Goal: Find specific page/section: Find specific page/section

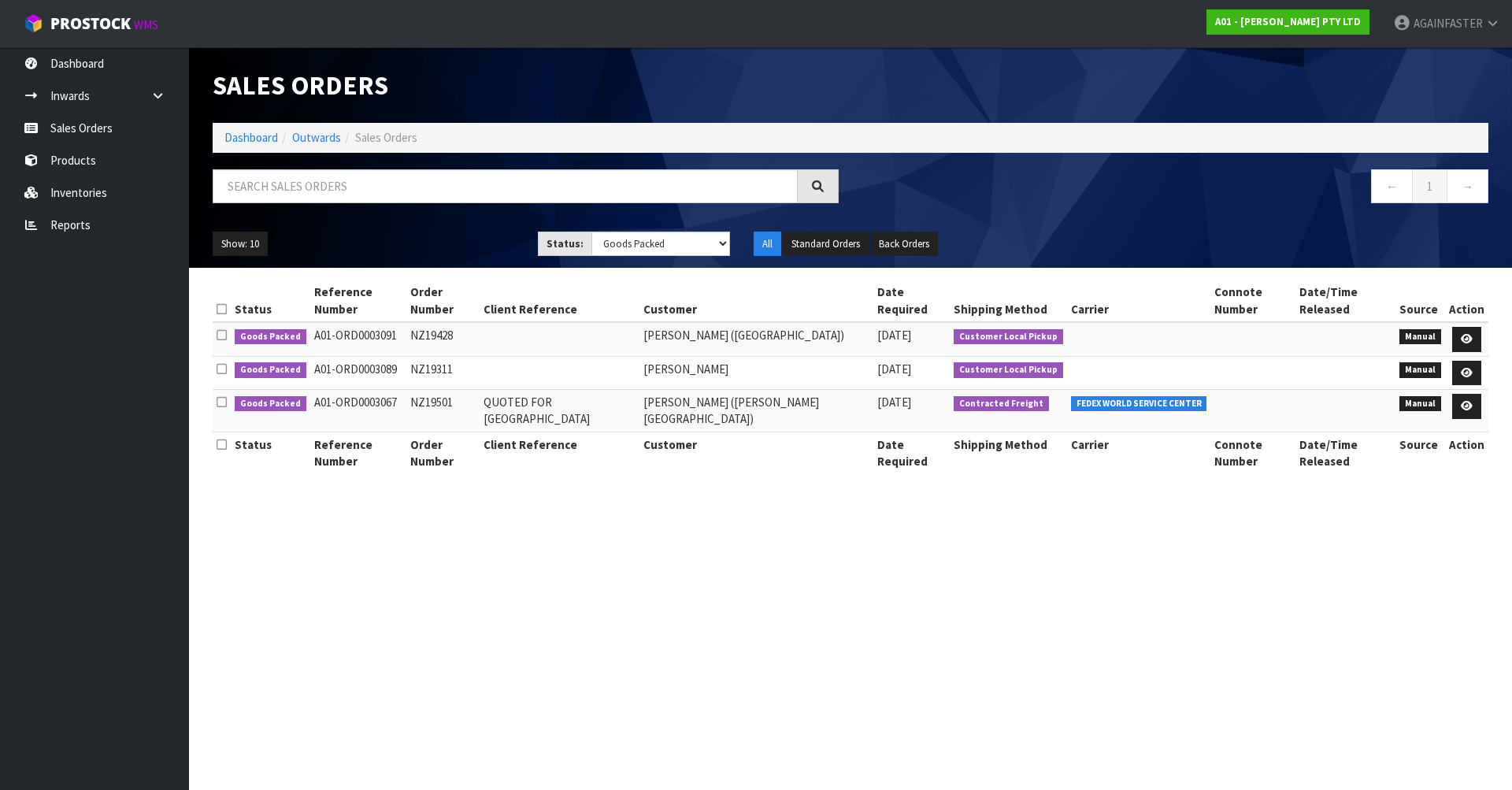
select select "string:5"
click at [272, 193] on input "text" at bounding box center [505, 186] width 585 height 34
paste input "997-12"
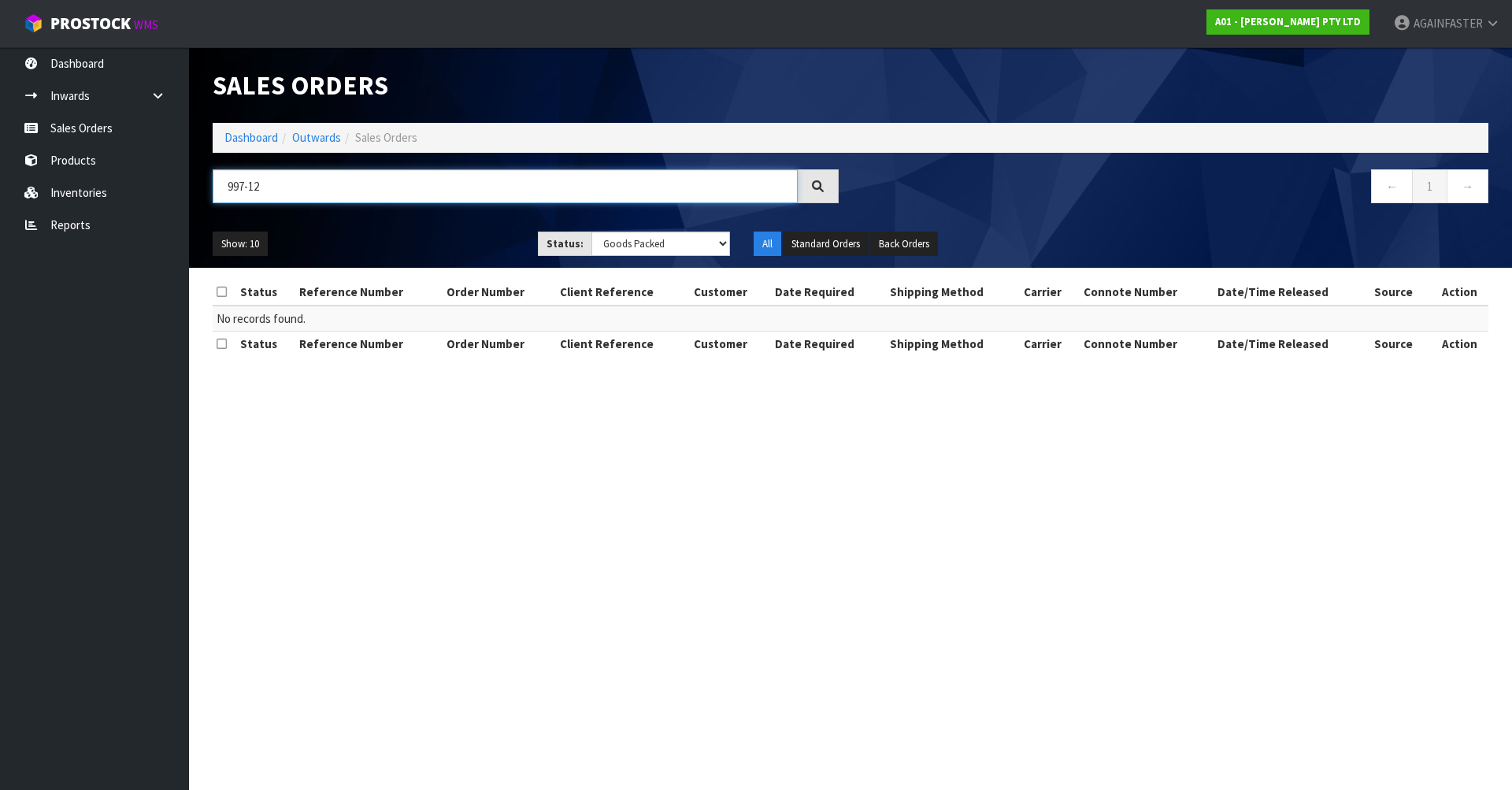
drag, startPoint x: 246, startPoint y: 182, endPoint x: 318, endPoint y: 172, distance: 72.7
click at [318, 172] on input "997-12" at bounding box center [505, 186] width 585 height 34
type input "997"
click at [121, 198] on link "Inventories" at bounding box center [94, 193] width 189 height 33
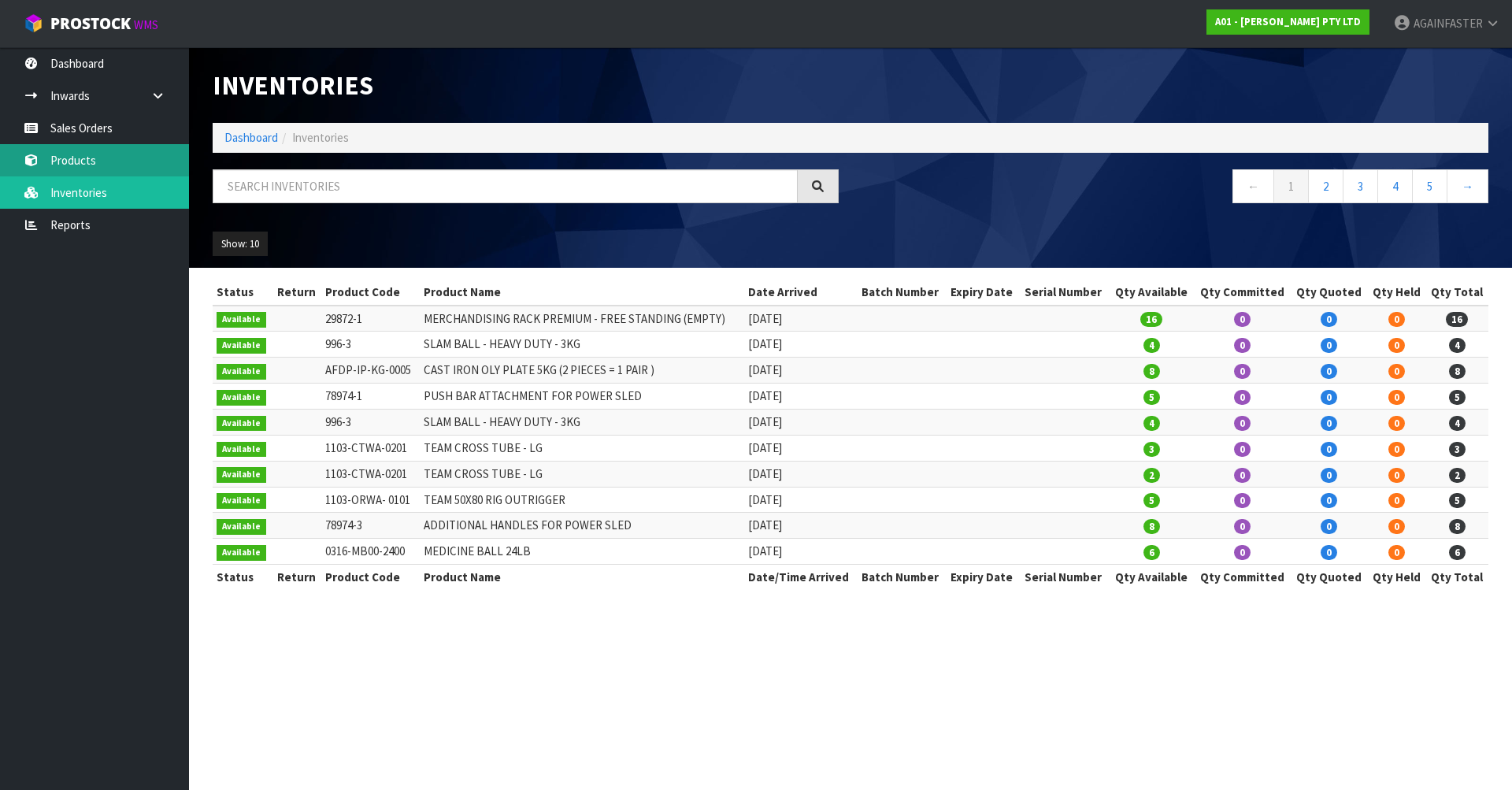
click at [173, 162] on link "Products" at bounding box center [94, 160] width 189 height 33
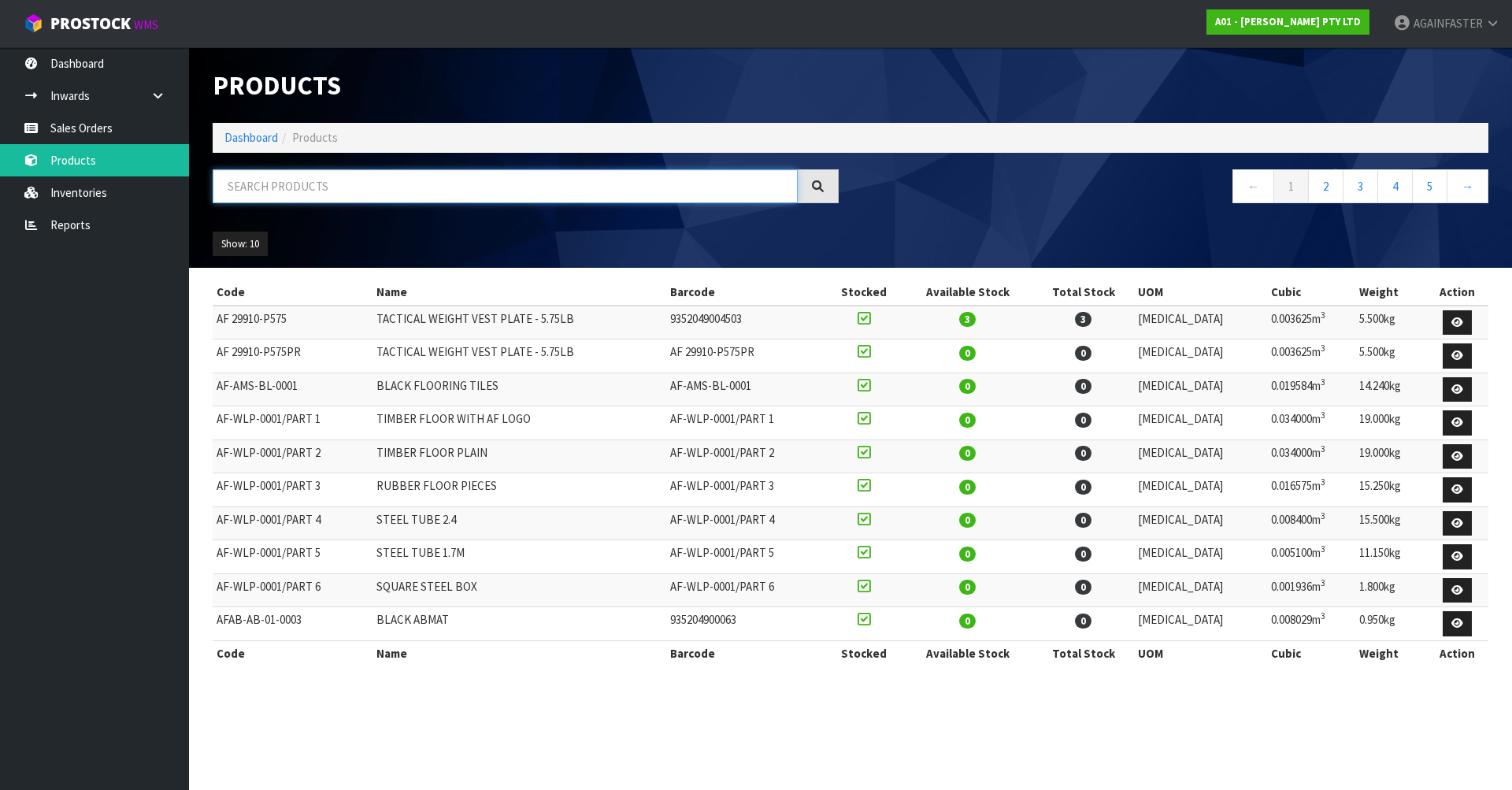
paste input "997-12"
click at [258, 183] on input "997-12" at bounding box center [505, 186] width 585 height 34
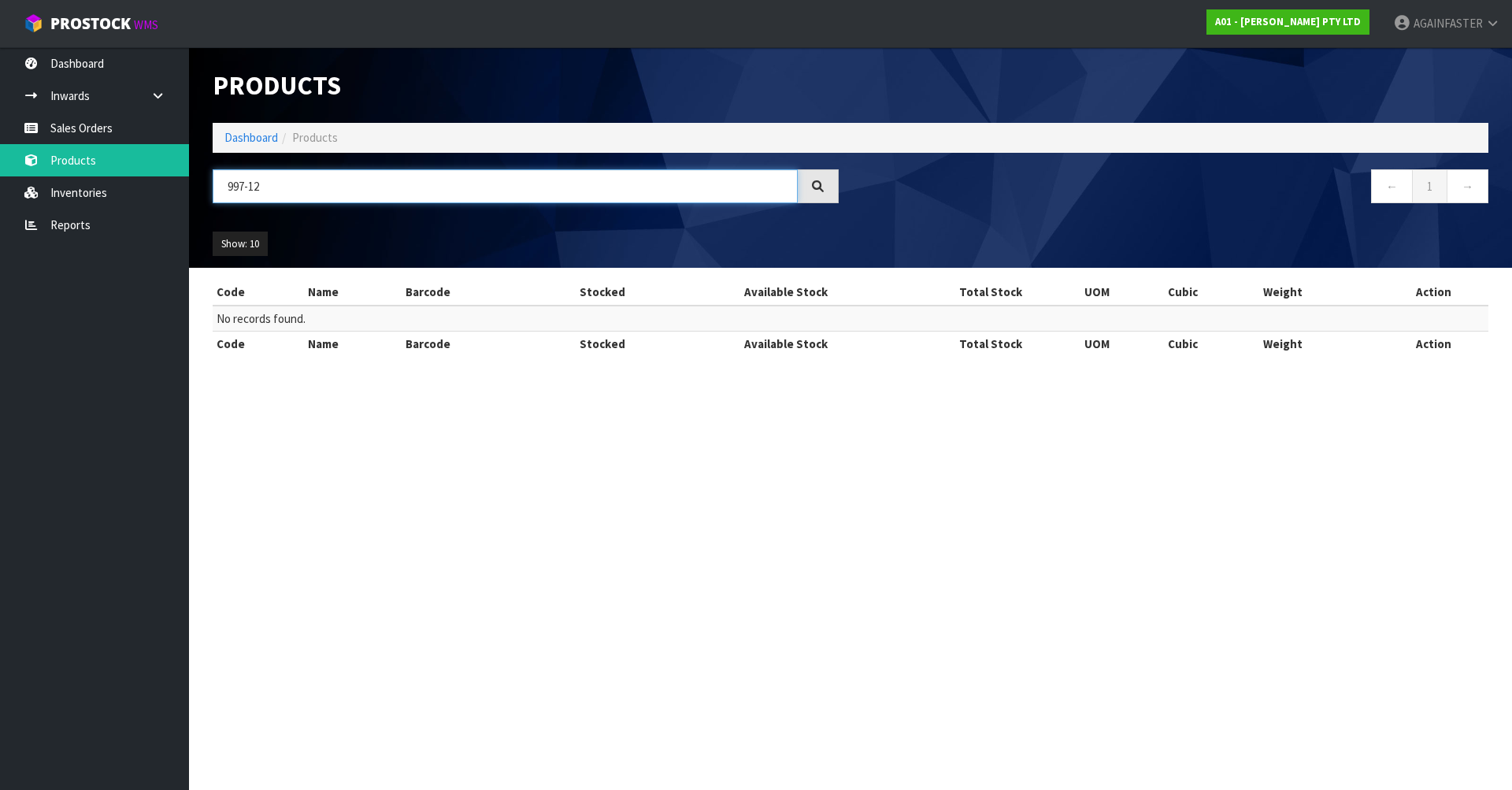
drag, startPoint x: 258, startPoint y: 183, endPoint x: 193, endPoint y: 175, distance: 65.5
click at [193, 175] on header "Products Import Products Drop file here to import csv template Dashboard Produc…" at bounding box center [850, 157] width 1323 height 220
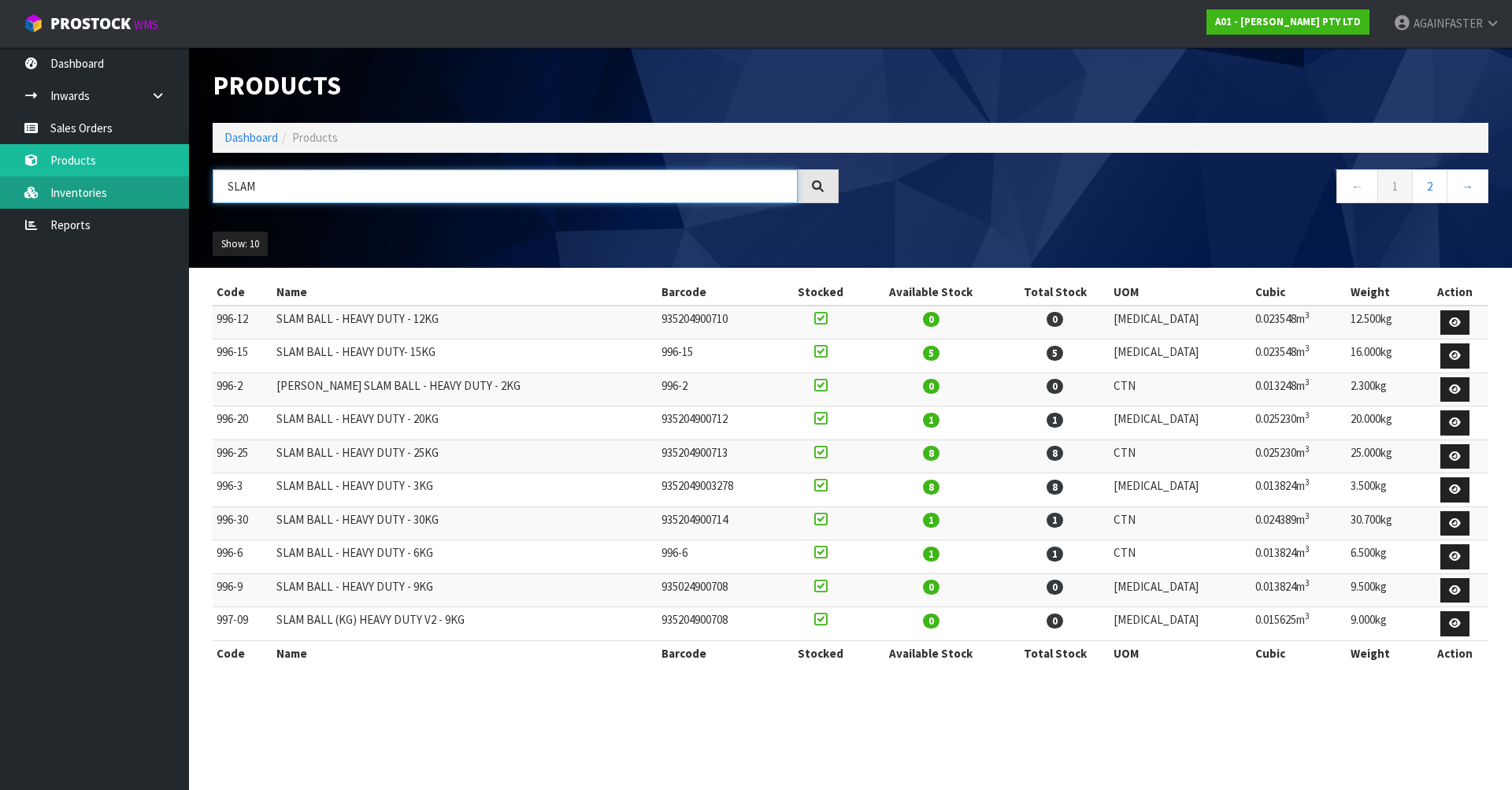
drag, startPoint x: 287, startPoint y: 189, endPoint x: 165, endPoint y: 196, distance: 122.2
click at [165, 196] on body "Toggle navigation ProStock WMS A01 - [PERSON_NAME] PTY LTD AGAINFASTER Logout D…" at bounding box center [756, 395] width 1512 height 790
paste input "Medicine Ball"
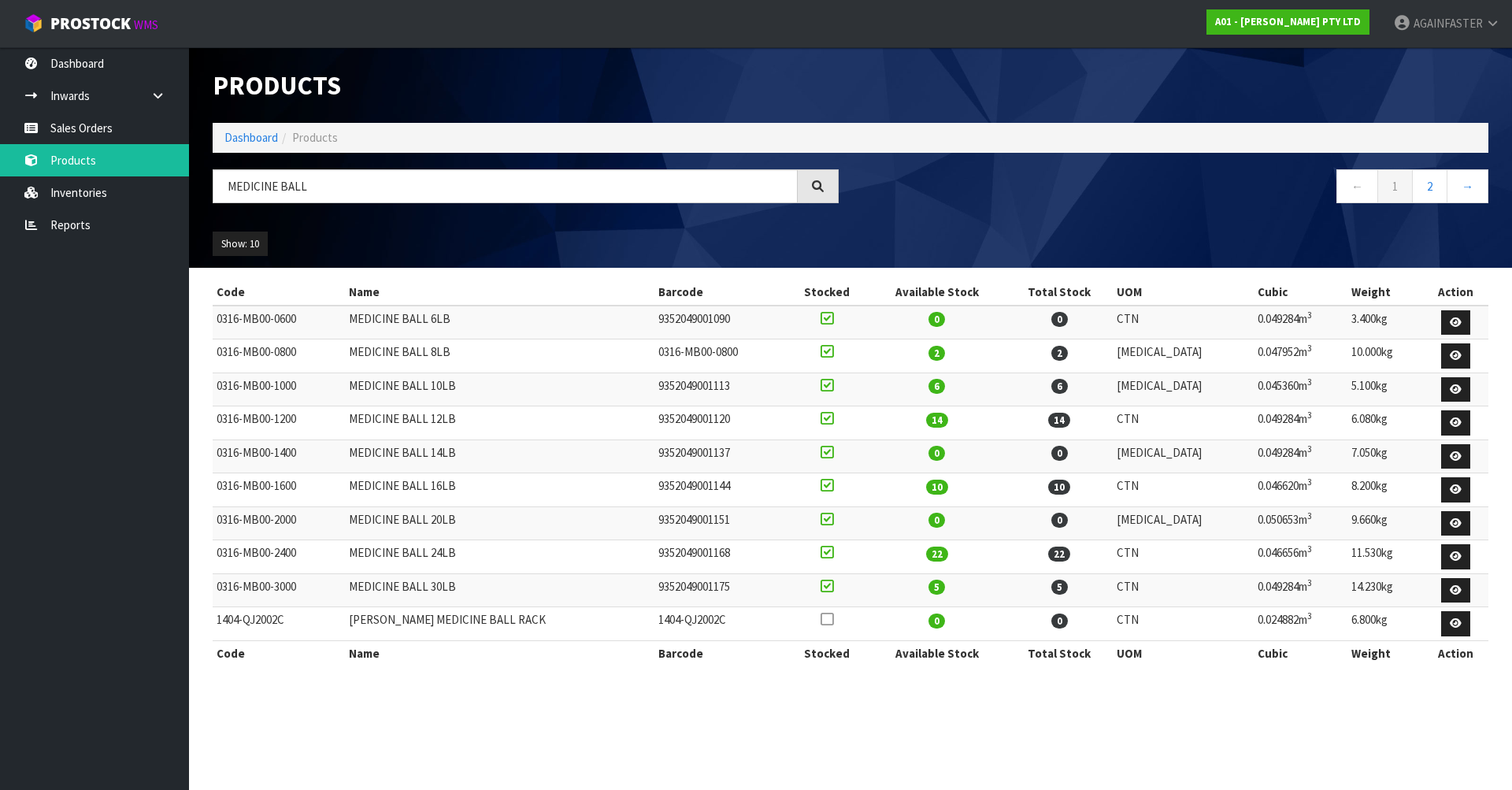
drag, startPoint x: 332, startPoint y: 165, endPoint x: 311, endPoint y: 194, distance: 35.8
click at [311, 194] on div "Products Import Products Drop file here to import csv template Dashboard Produc…" at bounding box center [850, 157] width 1300 height 220
drag, startPoint x: 311, startPoint y: 194, endPoint x: 125, endPoint y: 200, distance: 186.1
click at [125, 200] on body "Toggle navigation ProStock WMS A01 - [PERSON_NAME] PTY LTD AGAINFASTER Logout D…" at bounding box center [756, 395] width 1512 height 790
paste input "Slam Ball"
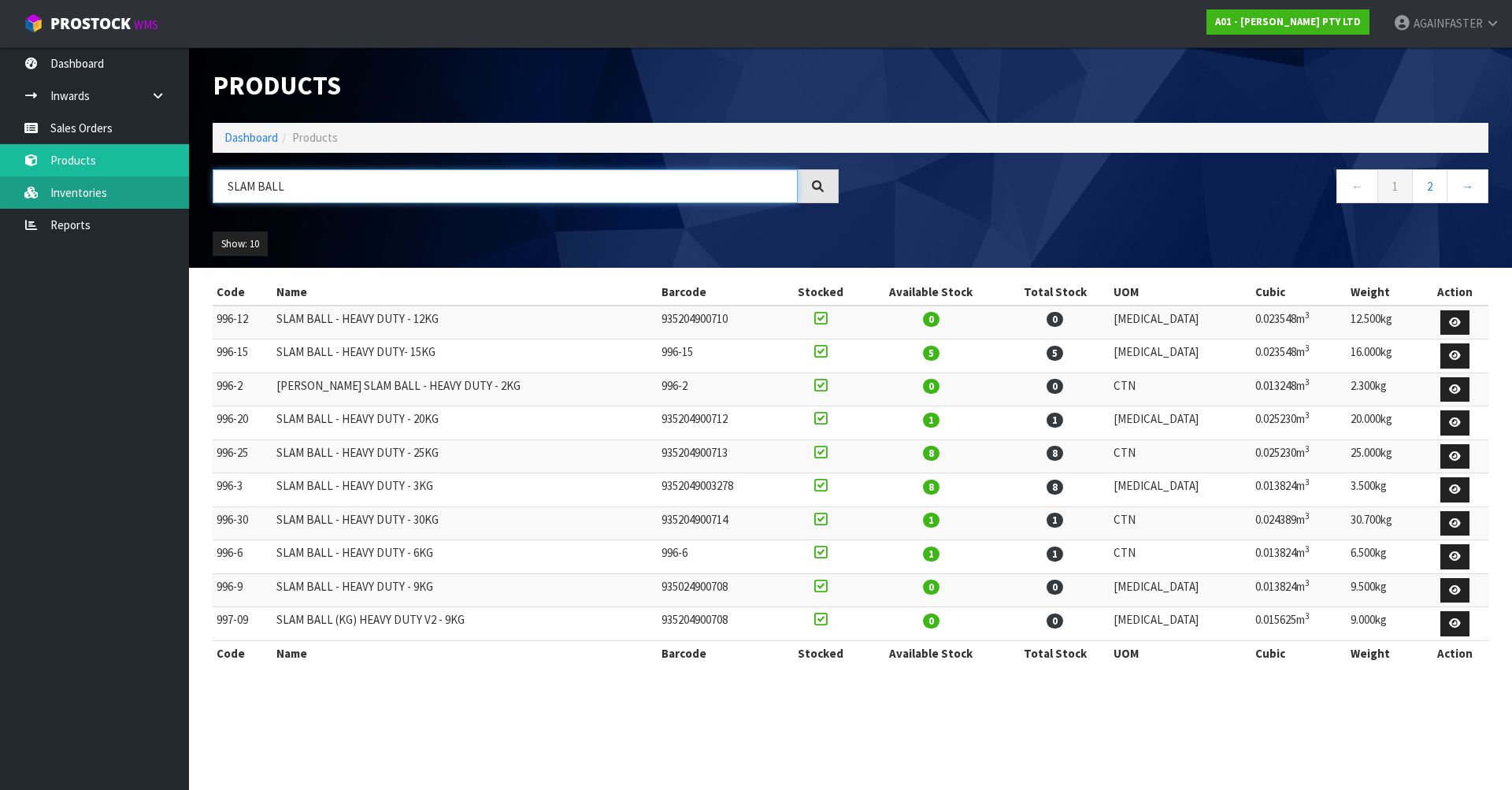
drag, startPoint x: 312, startPoint y: 187, endPoint x: 178, endPoint y: 196, distance: 134.3
click at [178, 196] on body "Toggle navigation ProStock WMS A01 - [PERSON_NAME] PTY LTD AGAINFASTER Logout D…" at bounding box center [756, 395] width 1512 height 790
paste input "997-12"
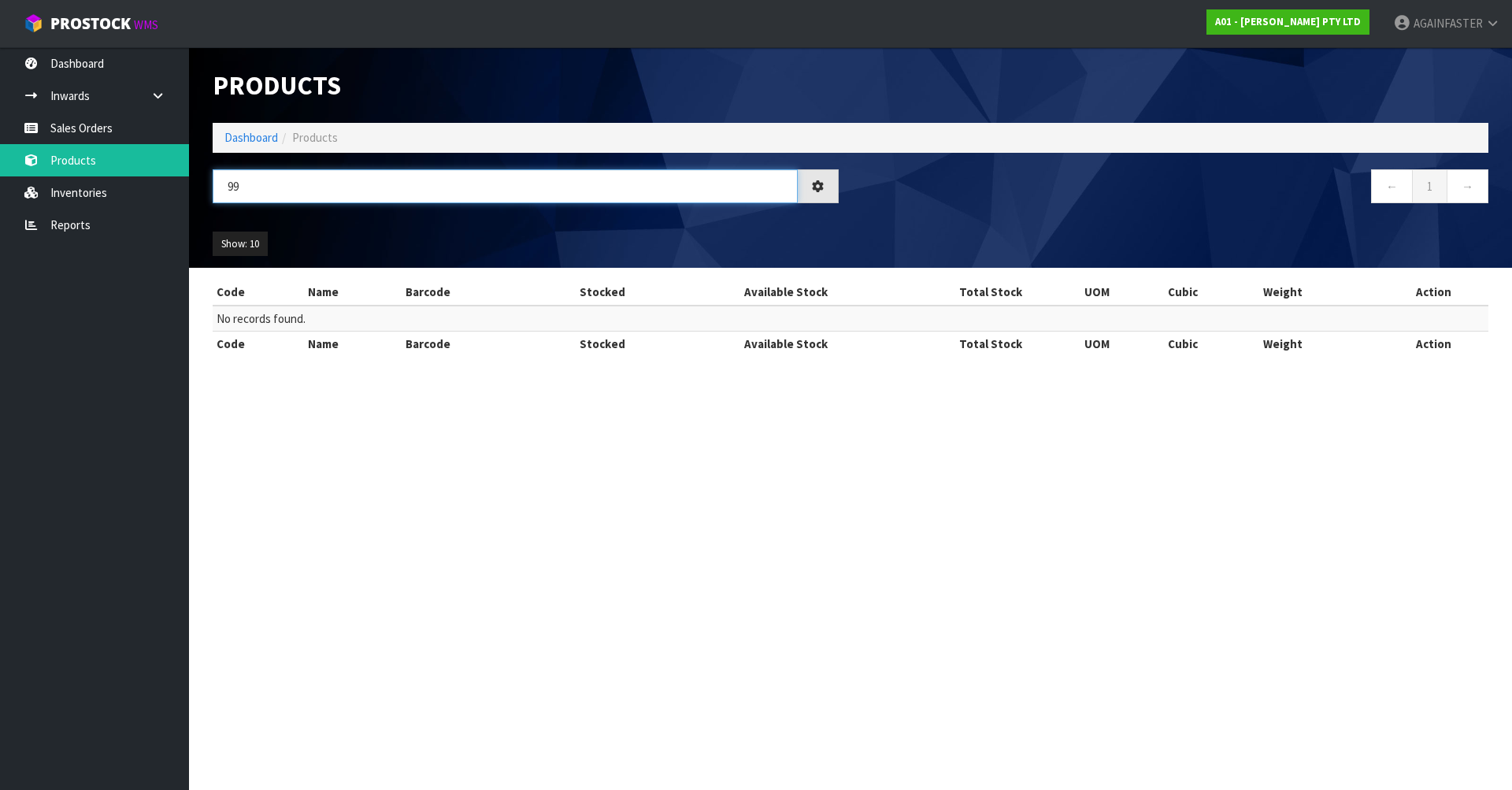
type input "9"
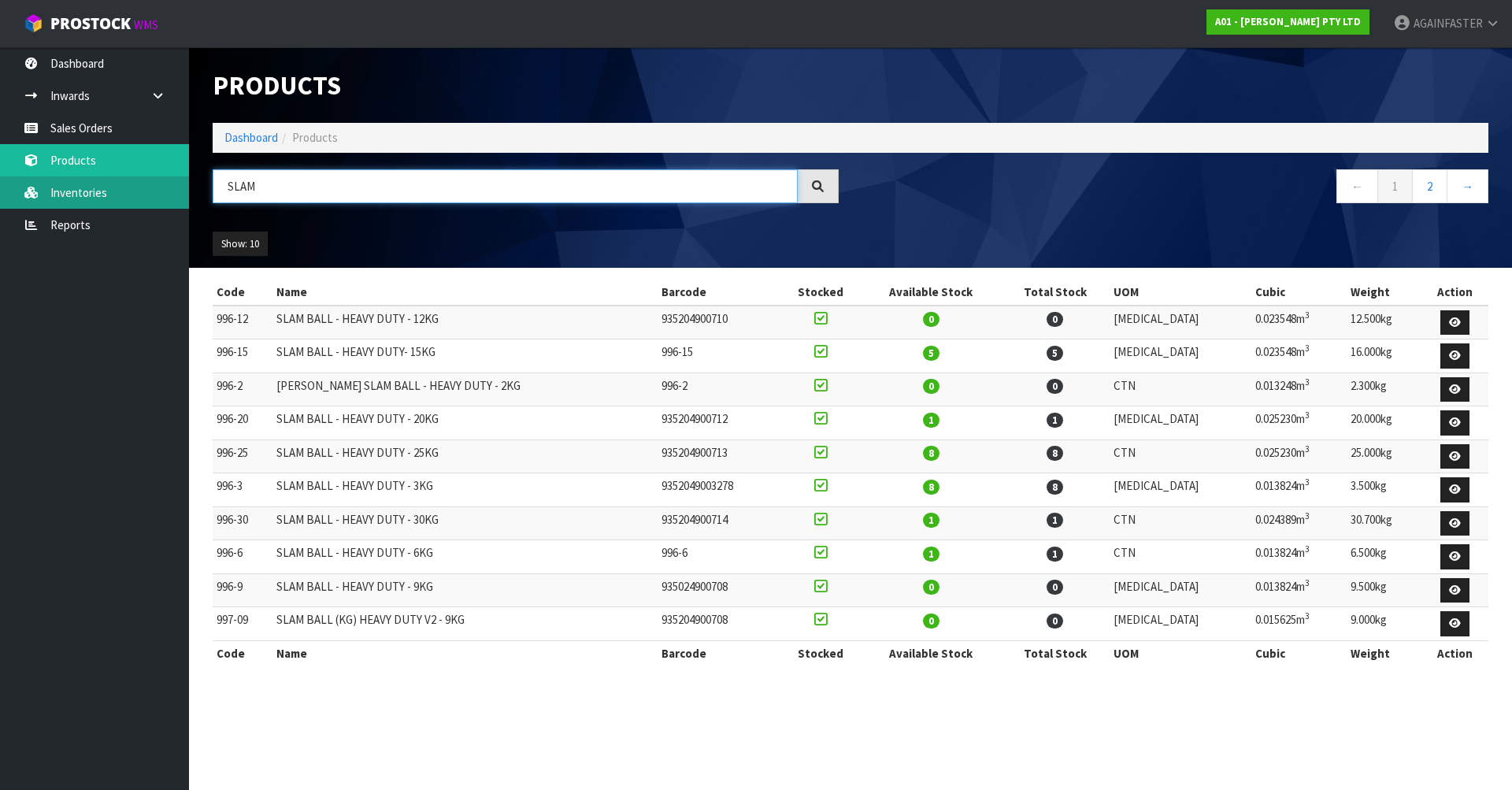
drag, startPoint x: 265, startPoint y: 185, endPoint x: 168, endPoint y: 186, distance: 97.0
click at [168, 186] on body "Toggle navigation ProStock WMS A01 - [PERSON_NAME] PTY LTD AGAINFASTER Logout D…" at bounding box center [756, 395] width 1512 height 790
paste input "997-15"
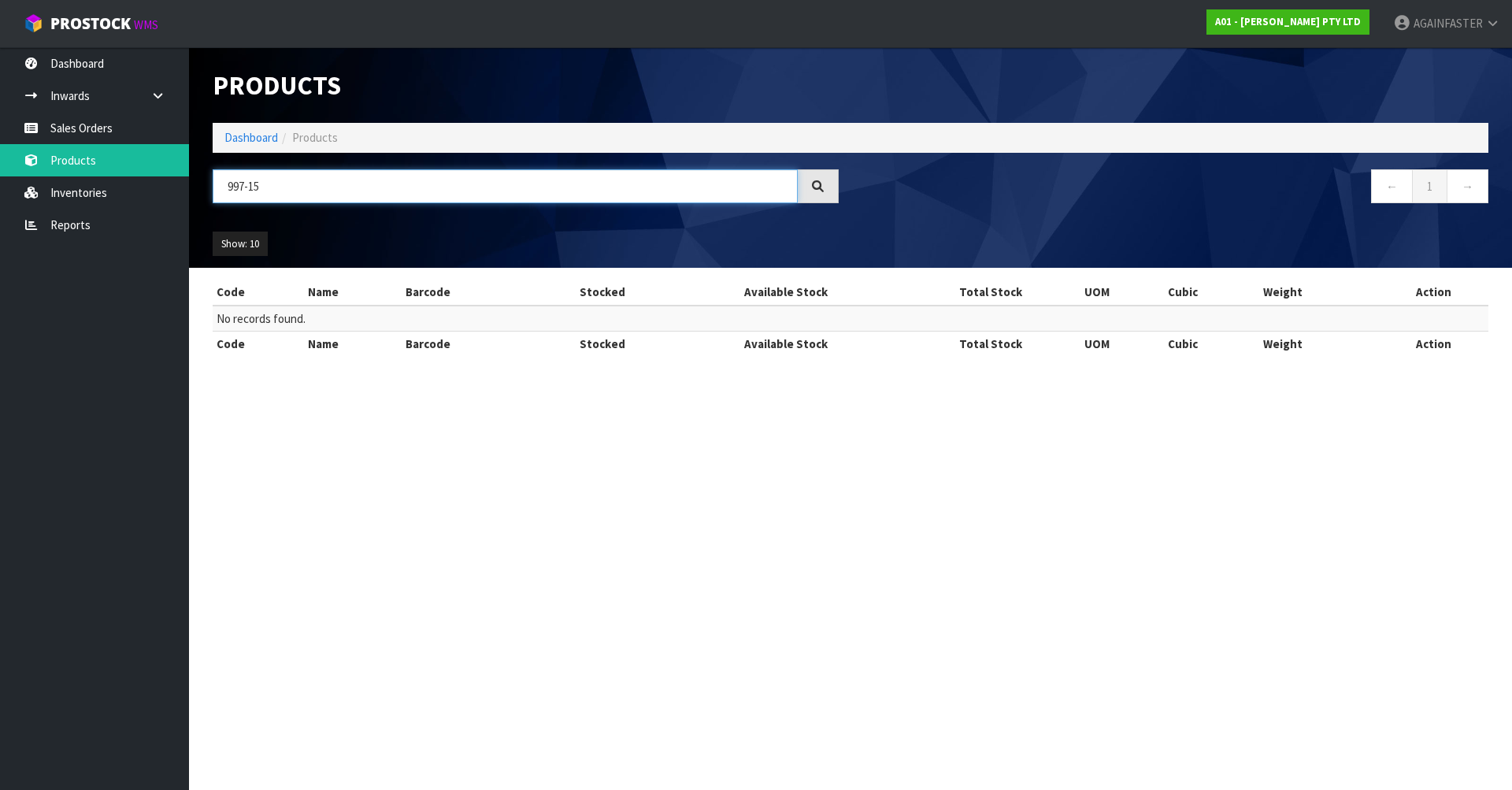
drag, startPoint x: 250, startPoint y: 188, endPoint x: 345, endPoint y: 188, distance: 95.0
click at [345, 188] on input "997-15" at bounding box center [505, 186] width 585 height 34
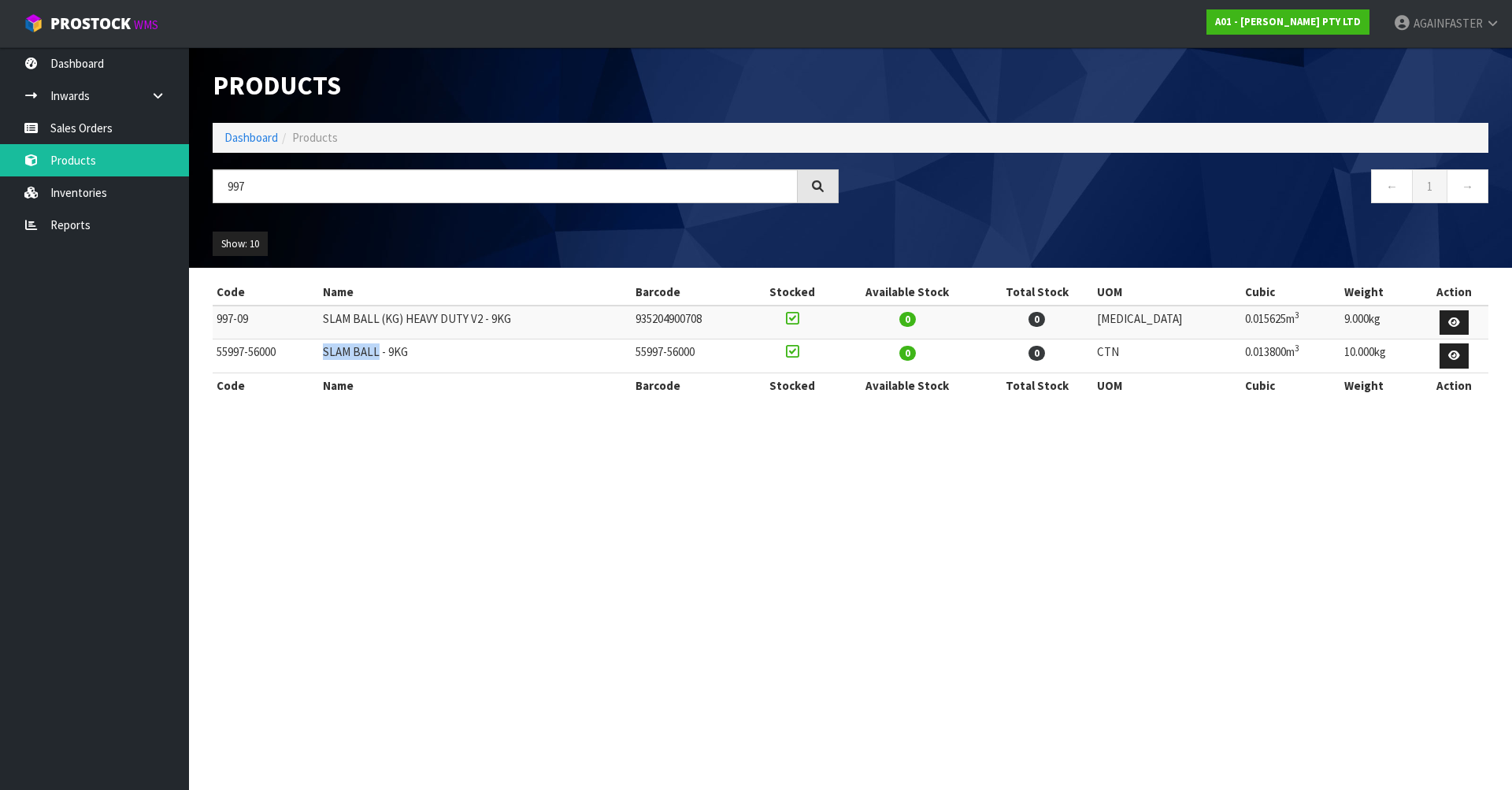
drag, startPoint x: 390, startPoint y: 350, endPoint x: 320, endPoint y: 347, distance: 70.1
click at [320, 347] on tr "55997-56000 SLAM BALL - 9KG 55997-56000 0 0 CTN 0.013800m 3 10.000kg" at bounding box center [850, 356] width 1276 height 34
copy tr "SLAM BALL"
drag, startPoint x: 279, startPoint y: 186, endPoint x: 214, endPoint y: 182, distance: 65.1
click at [214, 182] on input "997" at bounding box center [505, 186] width 585 height 34
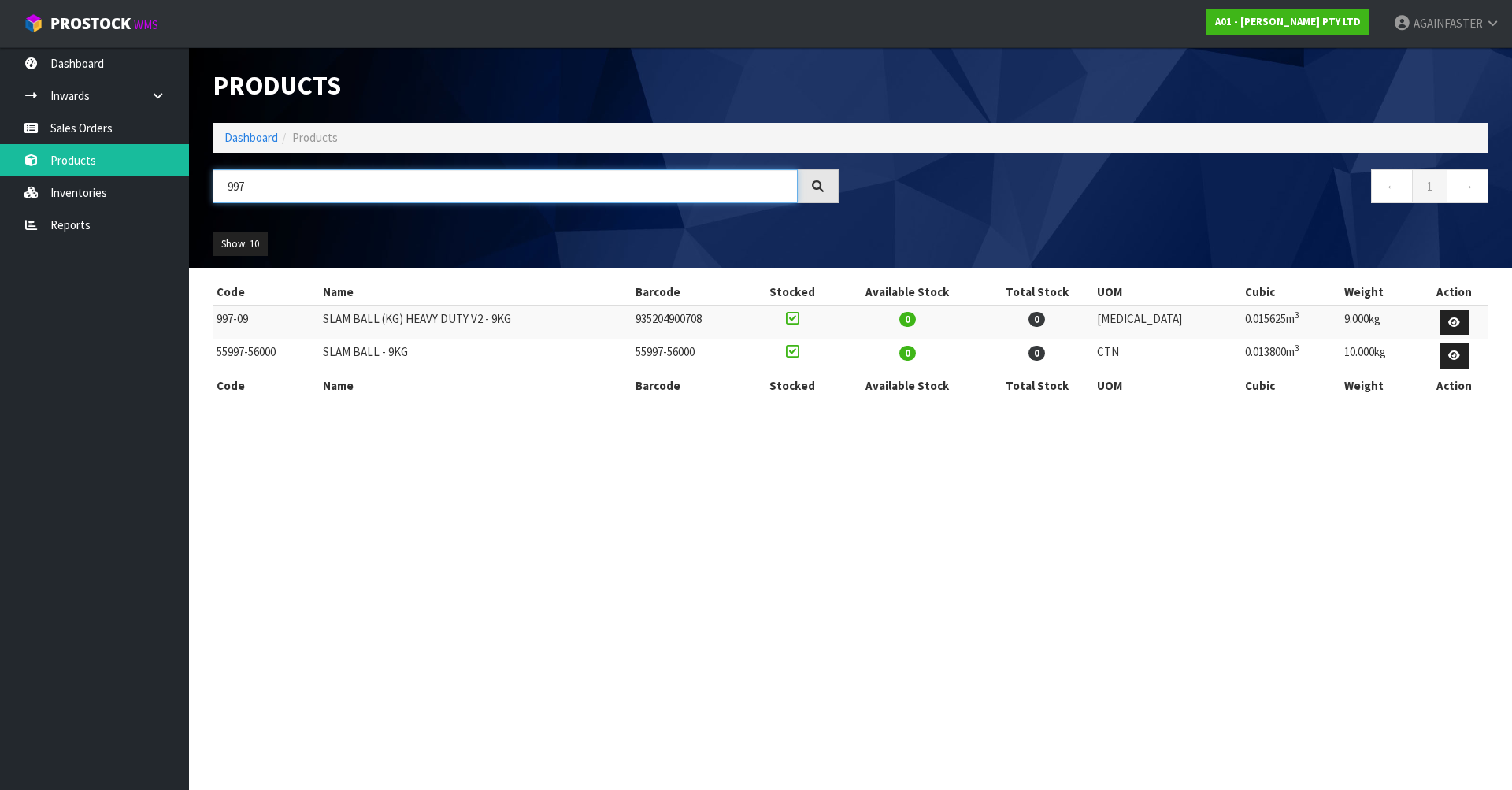
paste input "SLAM BALL"
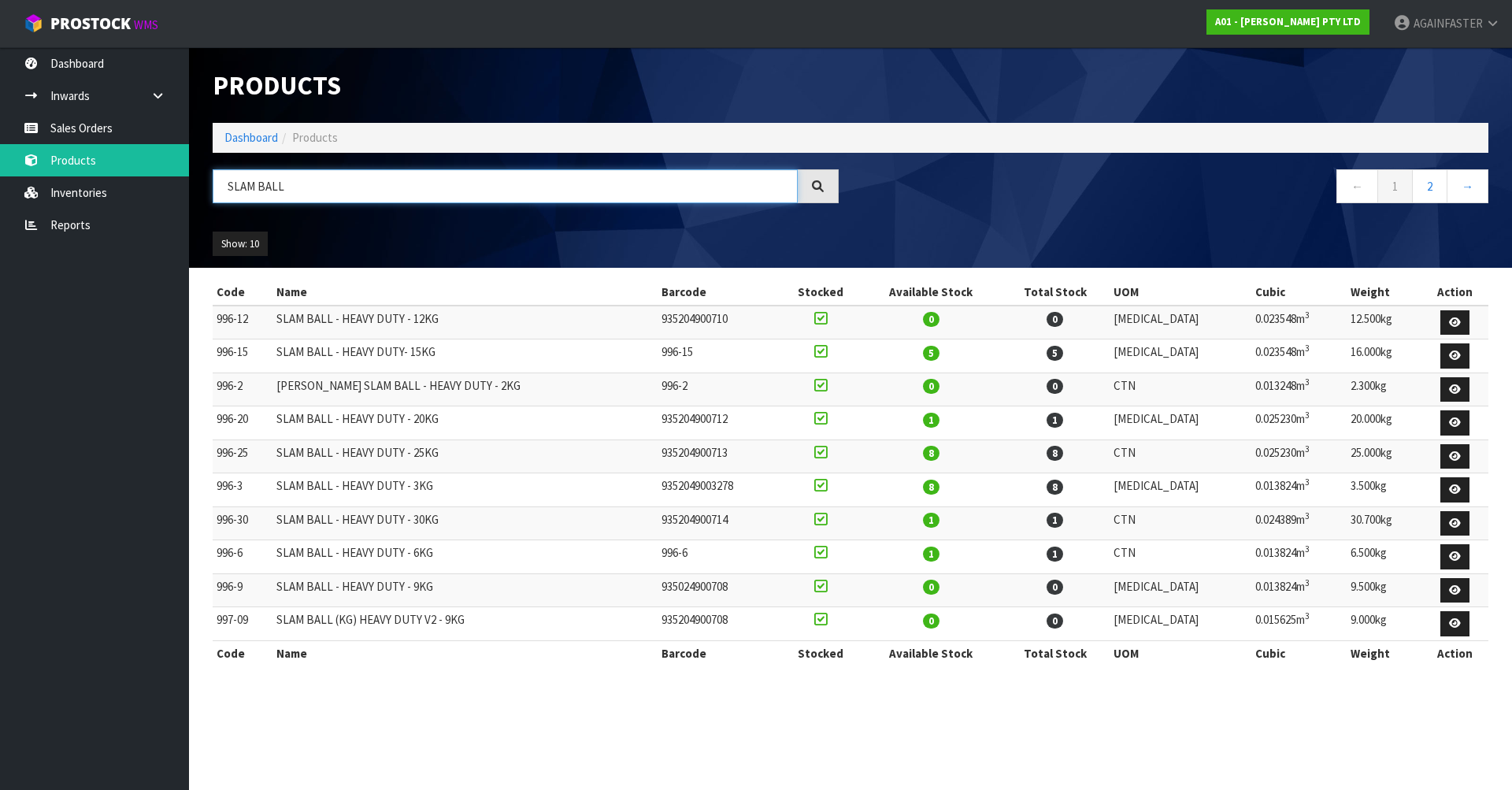
click at [234, 194] on input "SLAM BALL" at bounding box center [505, 186] width 585 height 34
click at [251, 191] on input "SLAM BALL" at bounding box center [505, 186] width 585 height 34
click at [246, 188] on input "SLAM BALL" at bounding box center [505, 186] width 585 height 34
type input "SLAM BALL"
